Goal: Transaction & Acquisition: Purchase product/service

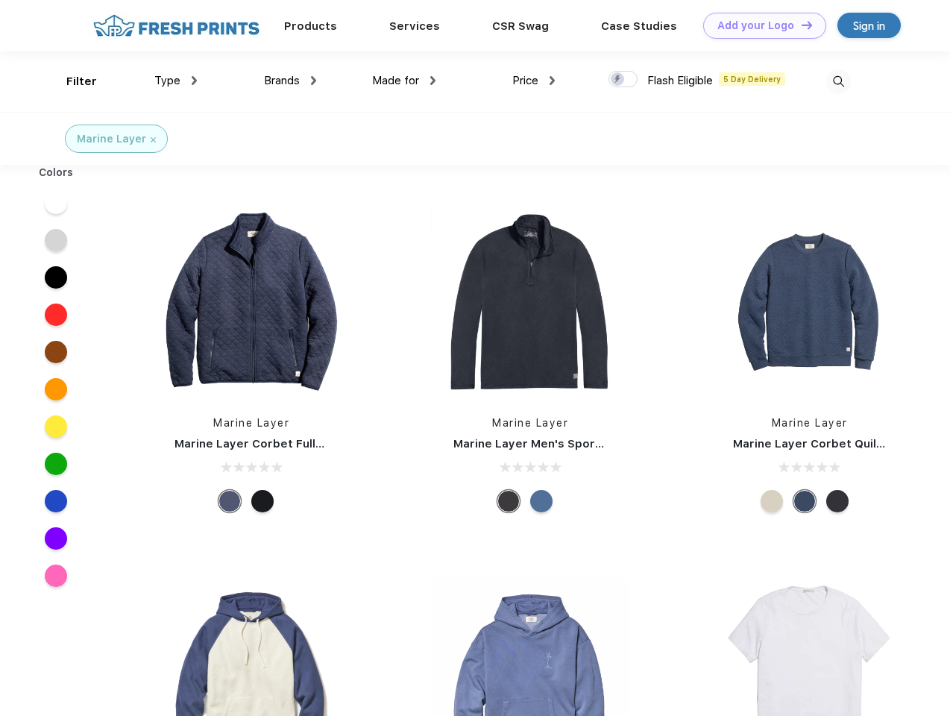
scroll to position [1, 0]
click at [759, 25] on link "Add your Logo Design Tool" at bounding box center [764, 26] width 123 height 26
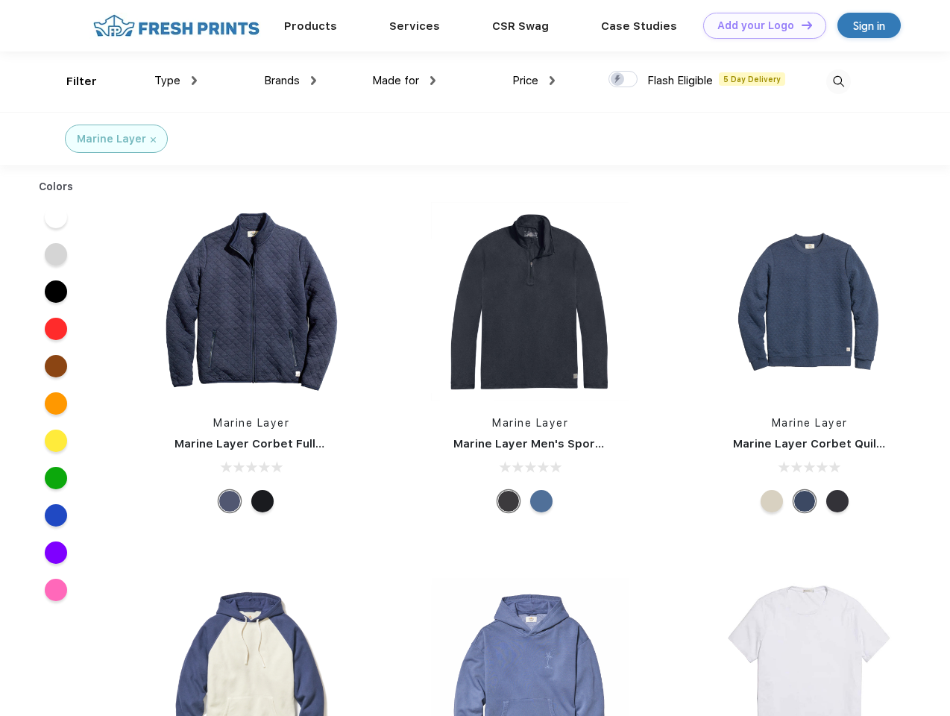
click at [0, 0] on div "Design Tool" at bounding box center [0, 0] width 0 height 0
click at [800, 25] on link "Add your Logo Design Tool" at bounding box center [764, 26] width 123 height 26
click at [72, 81] on div "Filter" at bounding box center [81, 81] width 31 height 17
click at [176, 81] on span "Type" at bounding box center [167, 80] width 26 height 13
click at [290, 81] on span "Brands" at bounding box center [282, 80] width 36 height 13
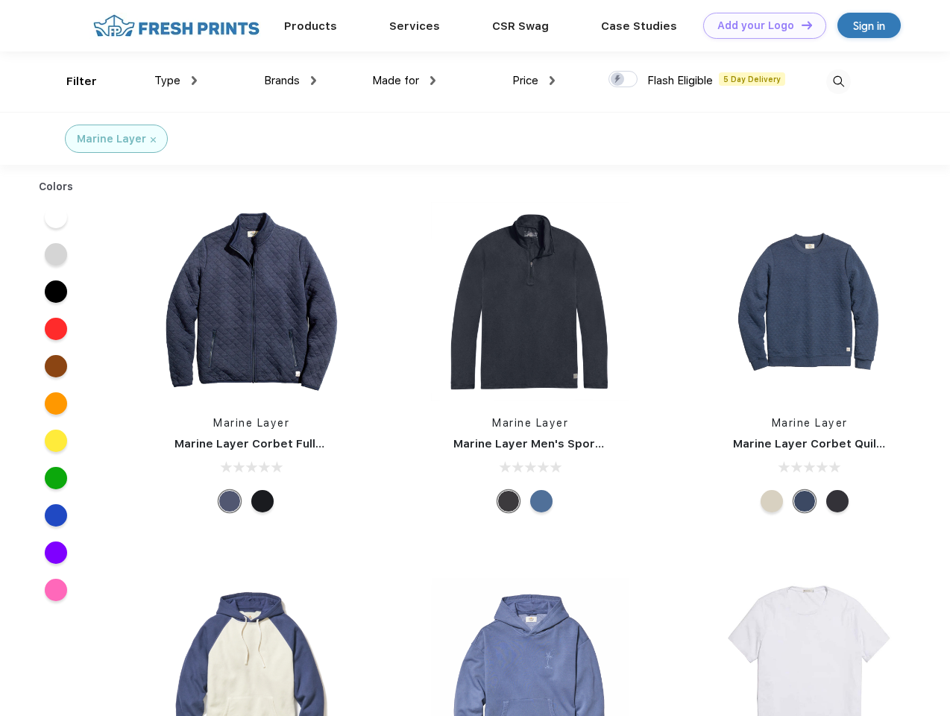
click at [404, 81] on span "Made for" at bounding box center [395, 80] width 47 height 13
click at [534, 81] on span "Price" at bounding box center [525, 80] width 26 height 13
click at [623, 80] on div at bounding box center [622, 79] width 29 height 16
click at [618, 80] on input "checkbox" at bounding box center [613, 75] width 10 height 10
click at [838, 81] on img at bounding box center [838, 81] width 25 height 25
